Goal: Navigation & Orientation: Find specific page/section

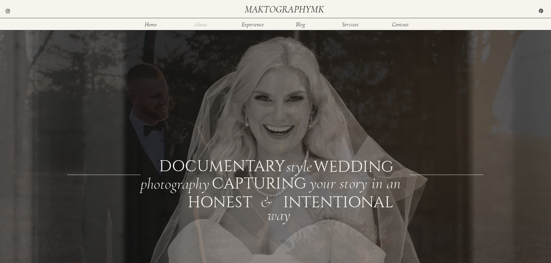
click at [205, 25] on nav "About" at bounding box center [200, 24] width 19 height 5
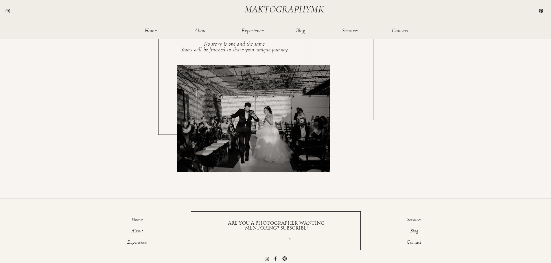
scroll to position [1026, 0]
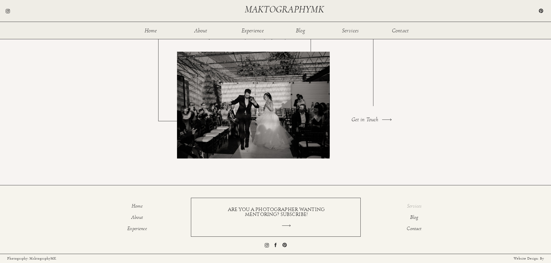
click at [419, 206] on p "Services" at bounding box center [414, 207] width 36 height 7
